Goal: Task Accomplishment & Management: Manage account settings

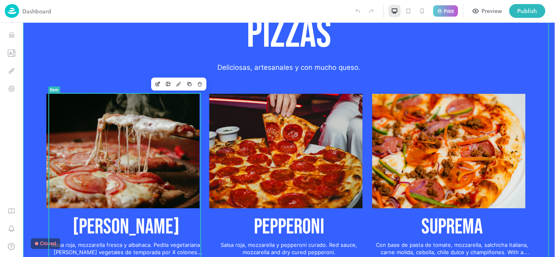
scroll to position [477, 0]
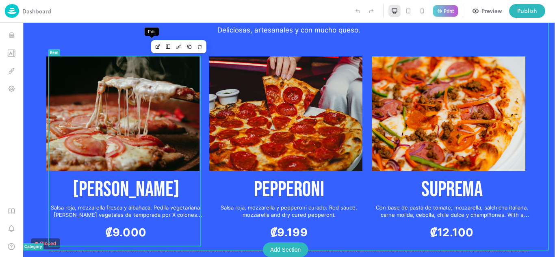
click at [155, 48] on icon "Edit" at bounding box center [158, 47] width 6 height 6
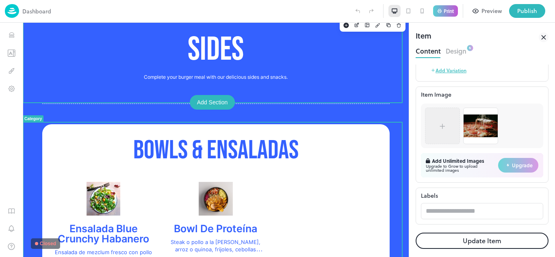
scroll to position [461, 0]
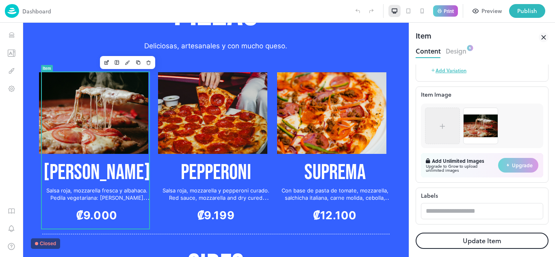
click at [477, 127] on img at bounding box center [481, 126] width 34 height 23
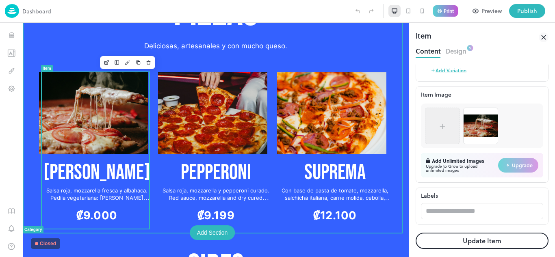
click at [106, 102] on img at bounding box center [93, 113] width 109 height 82
click at [127, 63] on icon "Design" at bounding box center [128, 62] width 2 height 2
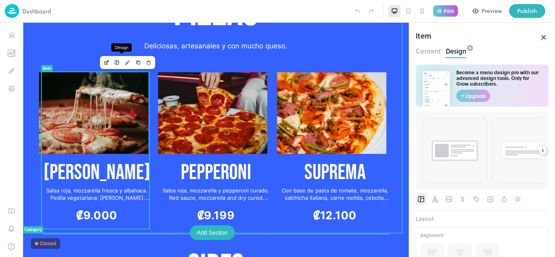
click at [114, 64] on icon "Layout" at bounding box center [117, 63] width 6 height 6
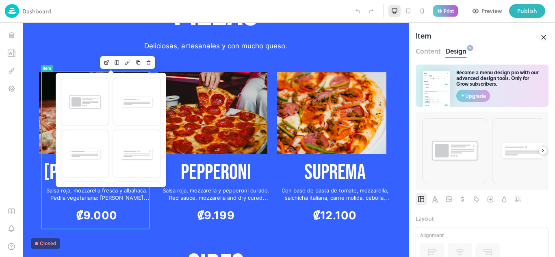
click at [101, 62] on div at bounding box center [216, 140] width 386 height 235
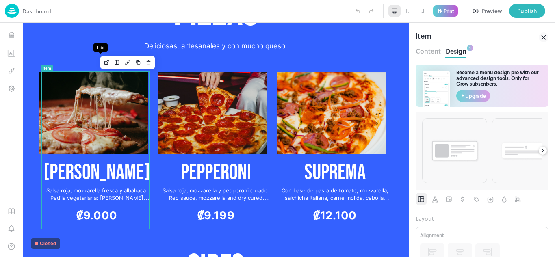
click at [104, 61] on icon "Edit" at bounding box center [107, 63] width 6 height 6
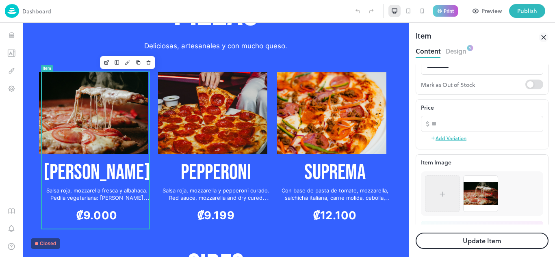
scroll to position [132, 0]
click at [474, 185] on img at bounding box center [481, 193] width 34 height 23
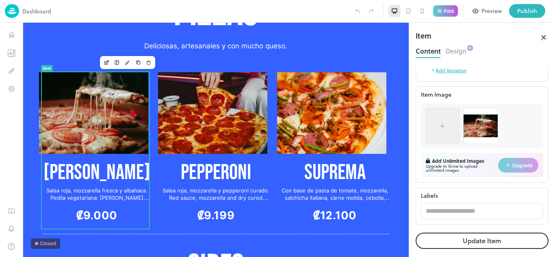
scroll to position [199, 0]
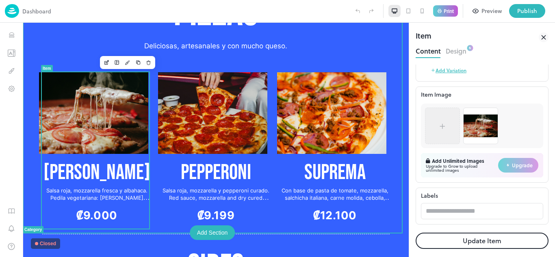
click at [115, 109] on img at bounding box center [93, 113] width 109 height 82
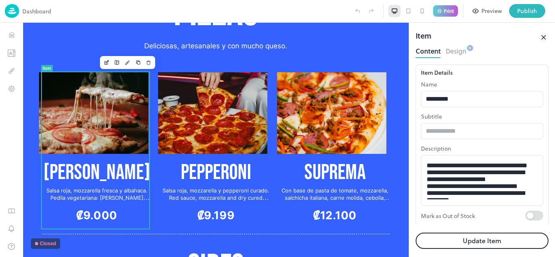
click at [453, 54] on button "Design" at bounding box center [456, 50] width 21 height 11
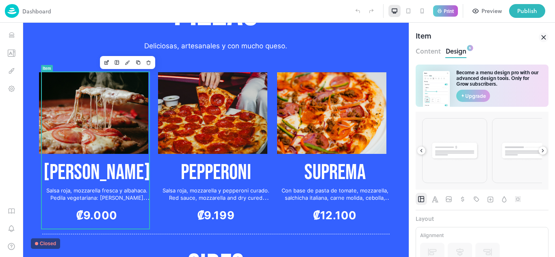
click at [447, 206] on div at bounding box center [482, 201] width 133 height 17
click at [452, 196] on icon "Image" at bounding box center [449, 200] width 8 height 8
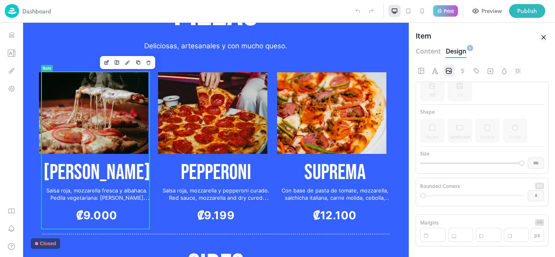
scroll to position [0, 0]
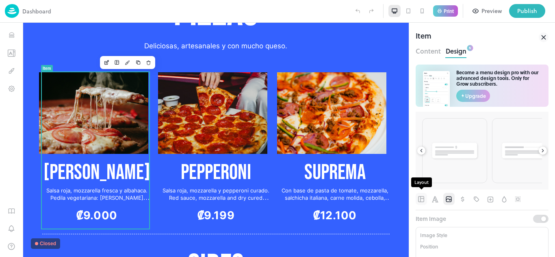
click at [421, 200] on icon "Layout" at bounding box center [421, 199] width 6 height 6
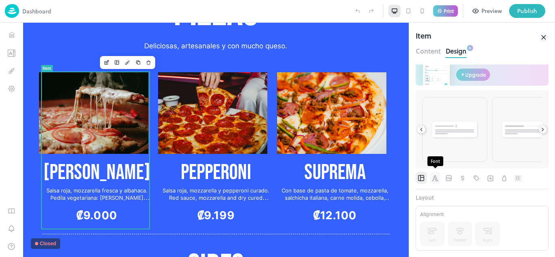
click at [437, 176] on icon "Font" at bounding box center [435, 178] width 9 height 8
click at [454, 177] on button "button" at bounding box center [448, 178] width 11 height 12
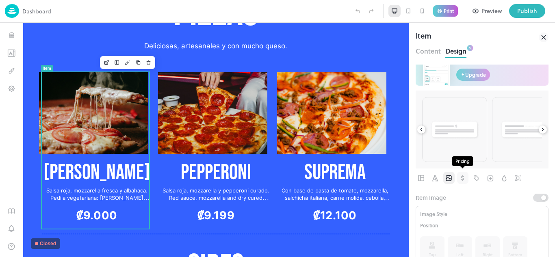
click at [460, 178] on icon "Pricing" at bounding box center [463, 178] width 8 height 8
click at [474, 180] on icon "Labels" at bounding box center [477, 178] width 8 height 8
click at [493, 183] on span "Addons" at bounding box center [491, 178] width 8 height 12
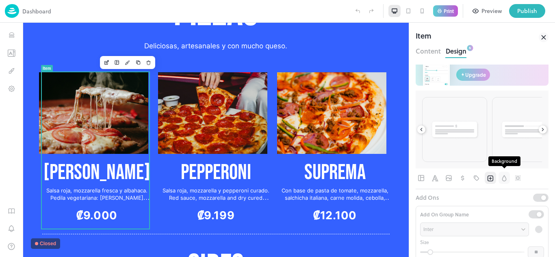
click at [504, 184] on span "Background" at bounding box center [504, 178] width 9 height 12
click at [512, 183] on div at bounding box center [482, 178] width 133 height 12
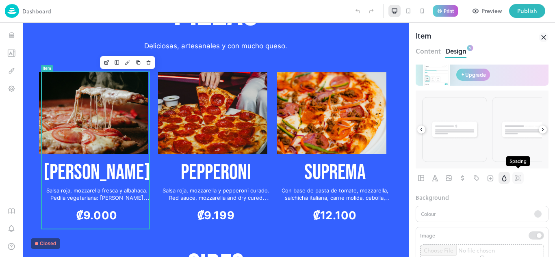
click at [519, 180] on icon "Spacing" at bounding box center [518, 178] width 8 height 8
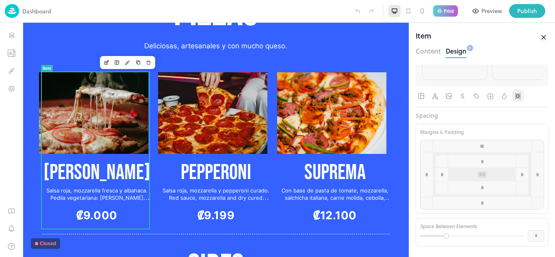
scroll to position [18, 0]
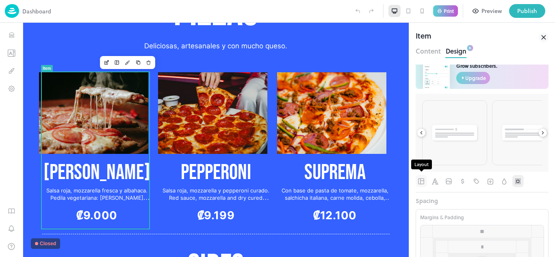
click at [423, 180] on icon "Layout" at bounding box center [421, 181] width 6 height 6
click at [430, 51] on button "Content" at bounding box center [428, 50] width 25 height 11
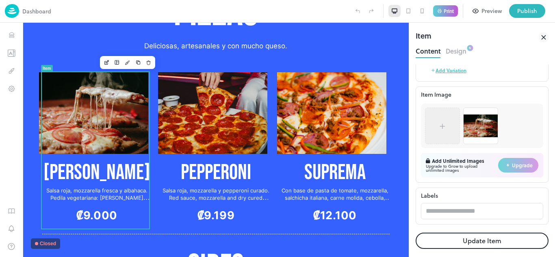
scroll to position [199, 0]
click at [476, 122] on img at bounding box center [481, 126] width 34 height 23
drag, startPoint x: 546, startPoint y: 35, endPoint x: 346, endPoint y: 58, distance: 200.6
click at [546, 35] on icon at bounding box center [544, 38] width 10 height 10
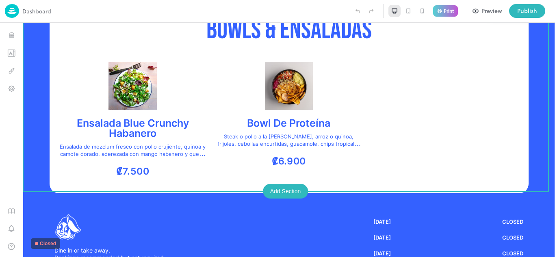
scroll to position [766, 0]
